Goal: Task Accomplishment & Management: Manage account settings

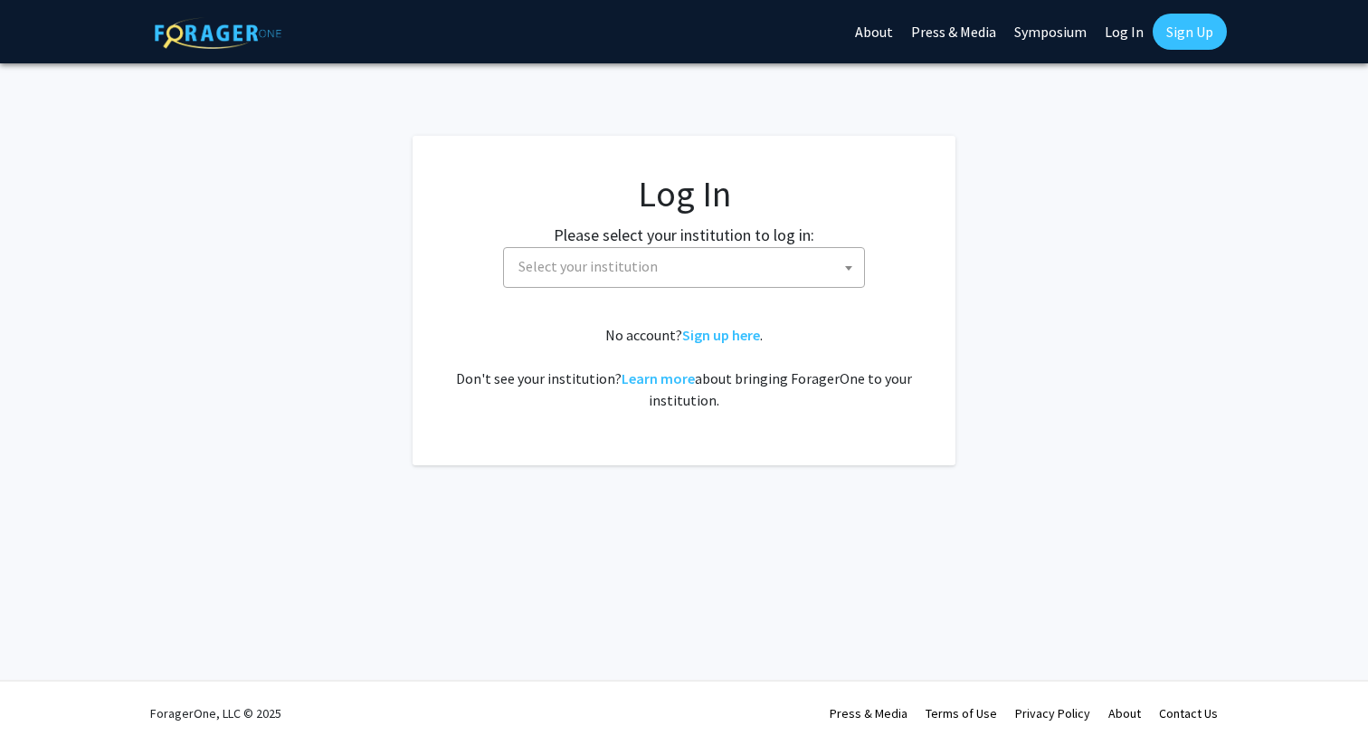
click at [697, 263] on span "Select your institution" at bounding box center [687, 266] width 353 height 37
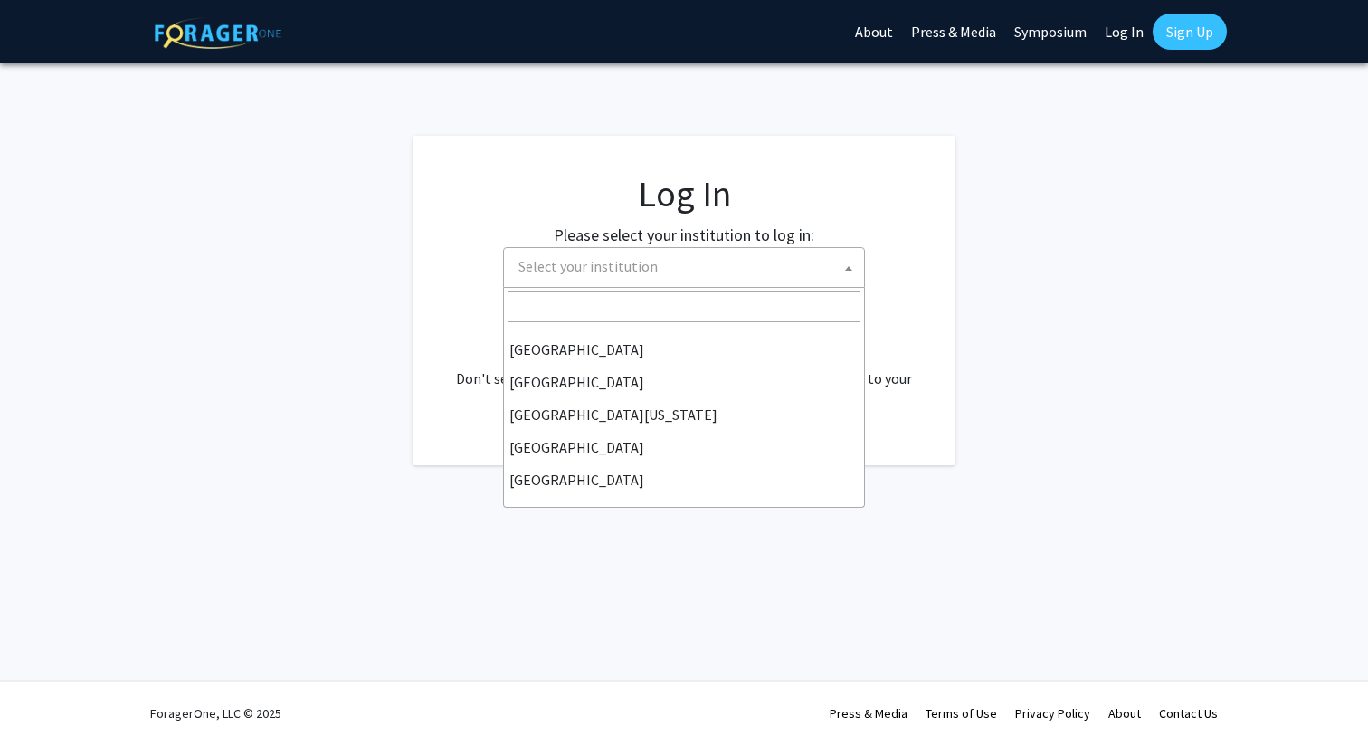
scroll to position [127, 0]
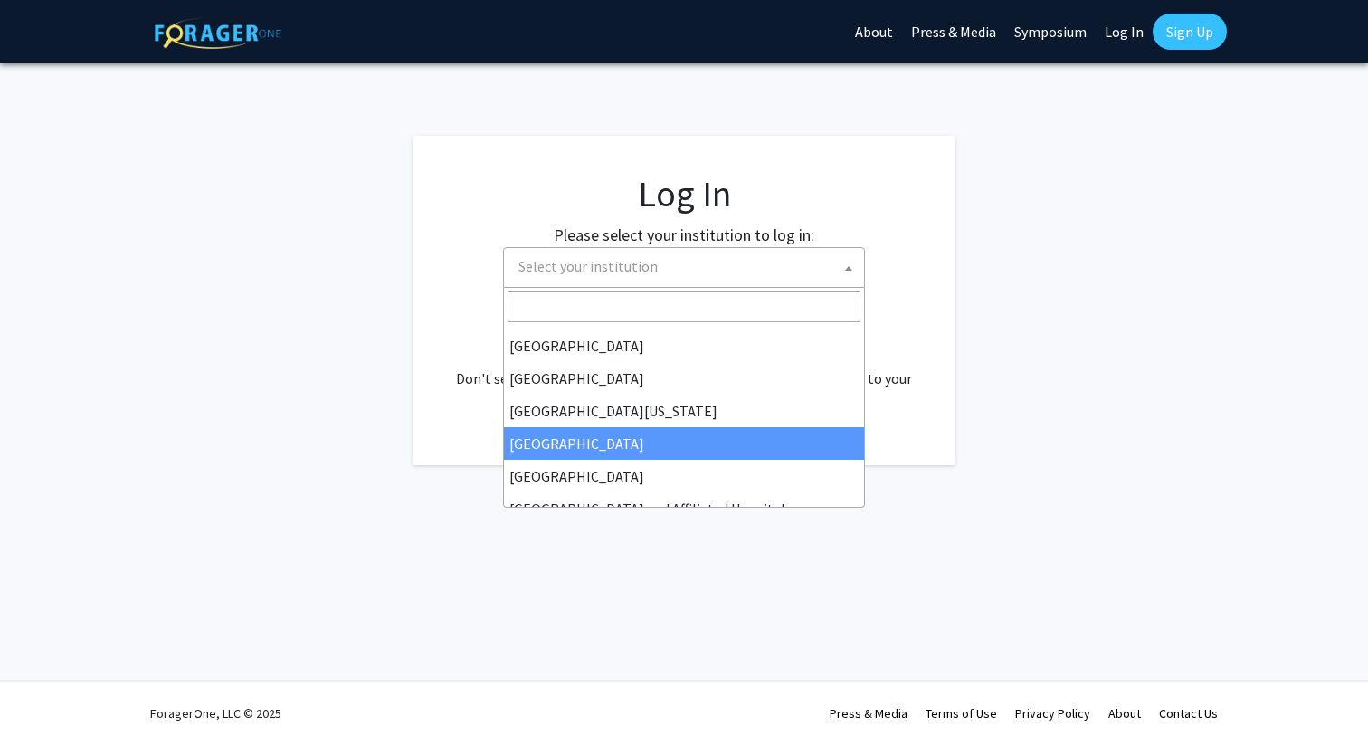
select select "12"
